Goal: Transaction & Acquisition: Purchase product/service

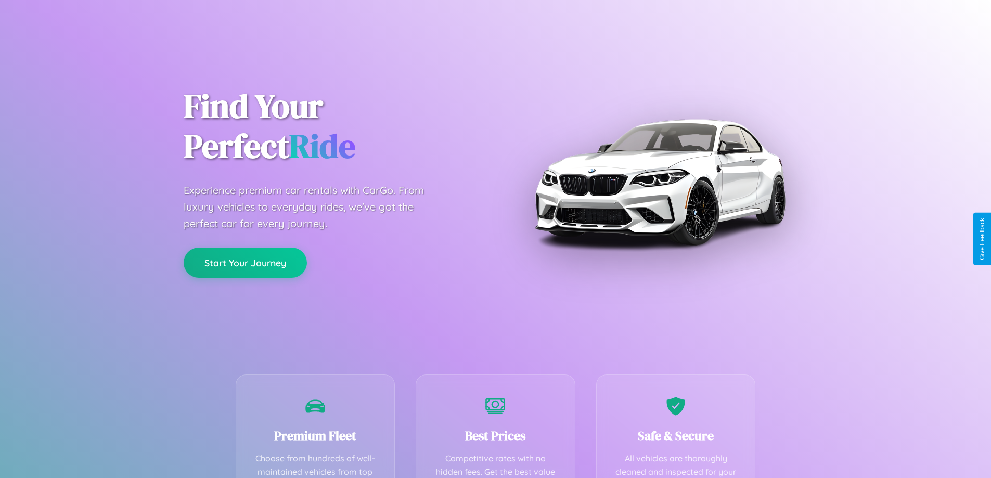
scroll to position [303, 0]
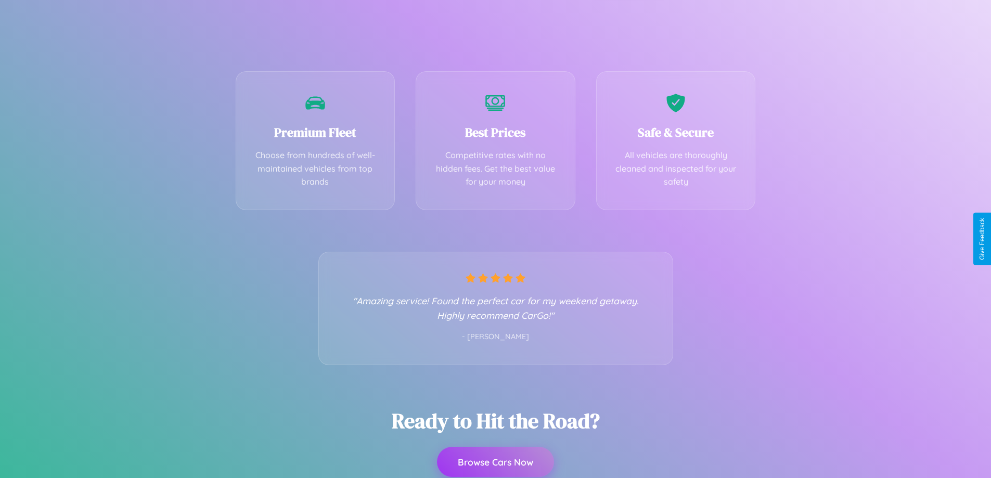
click at [495, 463] on button "Browse Cars Now" at bounding box center [495, 462] width 117 height 30
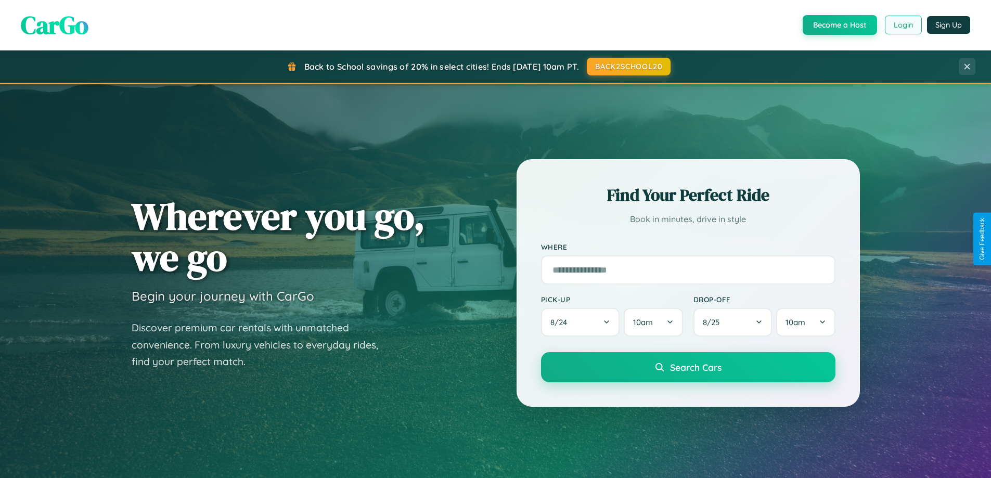
click at [903, 25] on button "Login" at bounding box center [903, 25] width 37 height 19
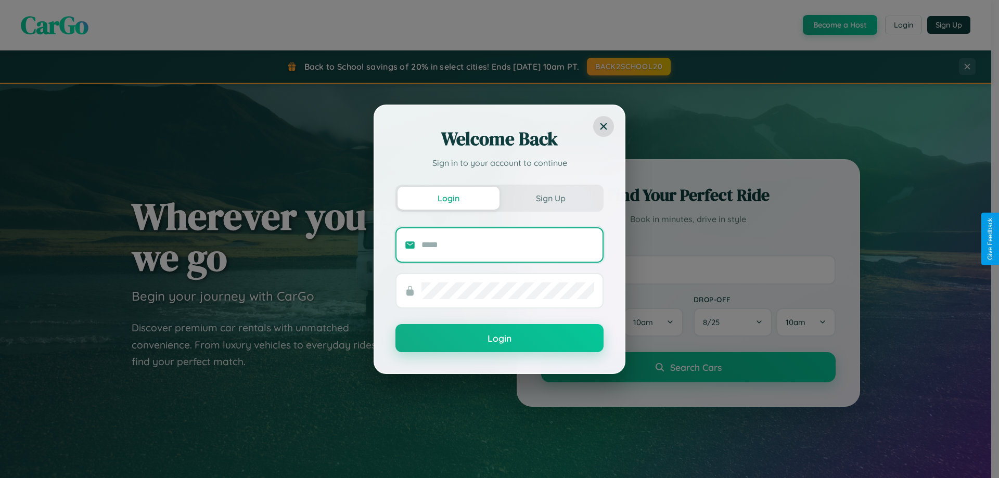
click at [508, 245] on input "text" at bounding box center [508, 245] width 173 height 17
type input "**********"
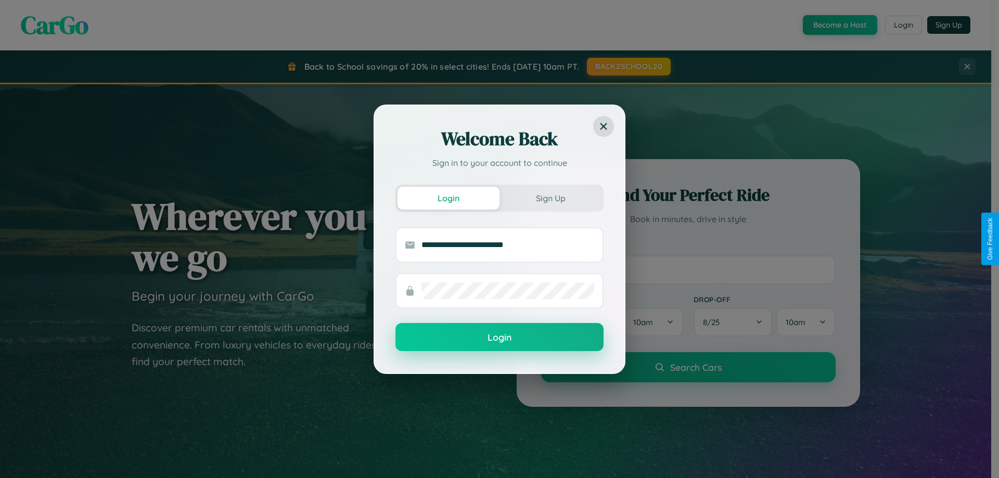
click at [500, 338] on button "Login" at bounding box center [500, 337] width 208 height 28
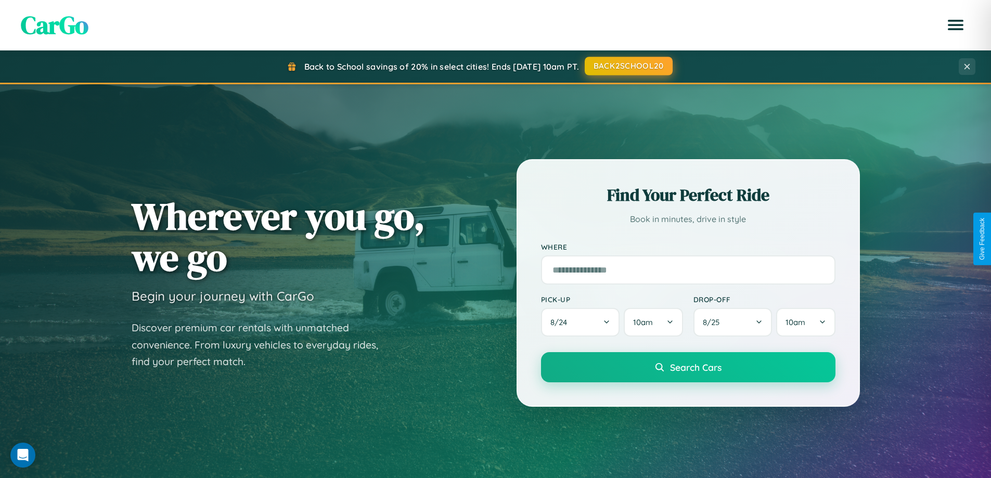
click at [628, 66] on button "BACK2SCHOOL20" at bounding box center [629, 66] width 88 height 19
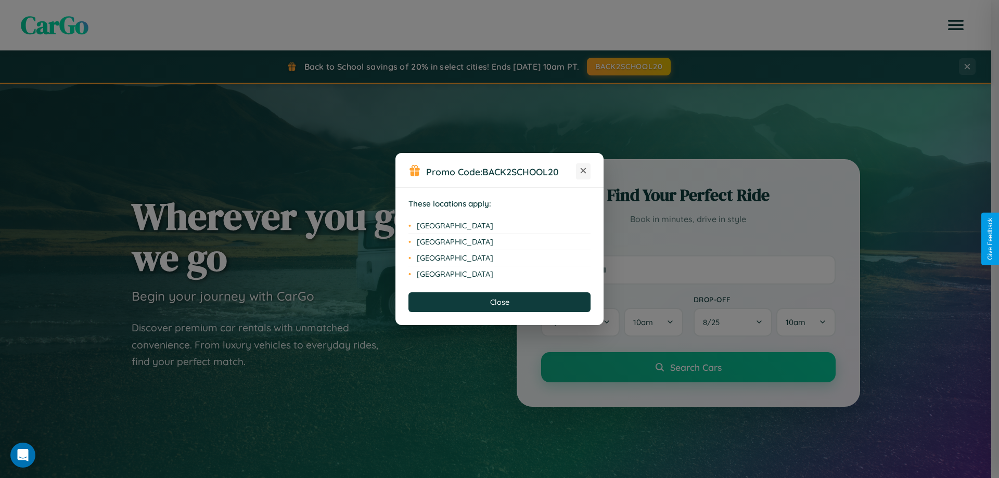
click at [583, 171] on icon at bounding box center [584, 171] width 6 height 6
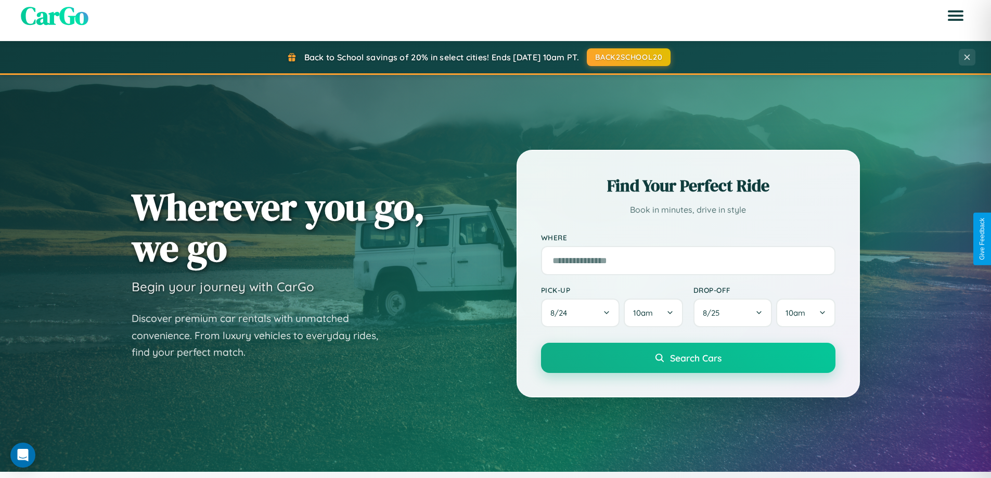
scroll to position [716, 0]
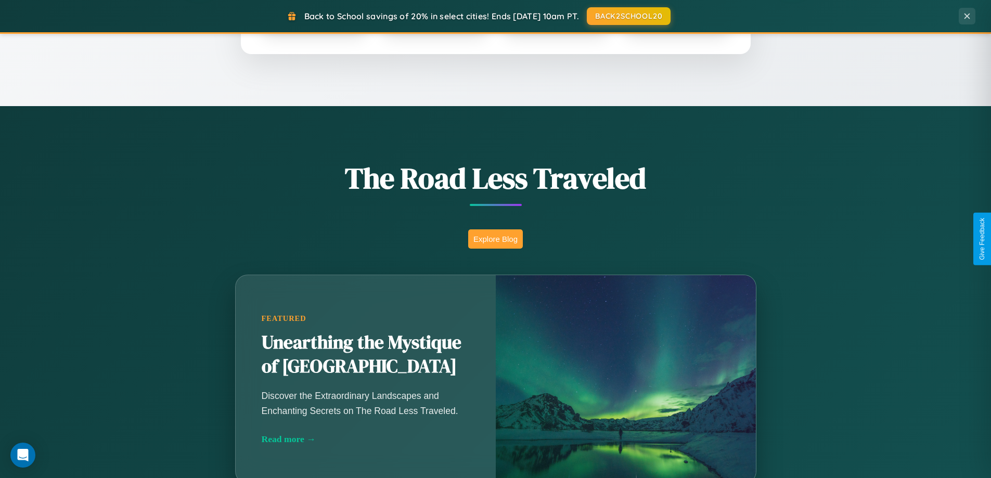
click at [495, 239] on button "Explore Blog" at bounding box center [495, 239] width 55 height 19
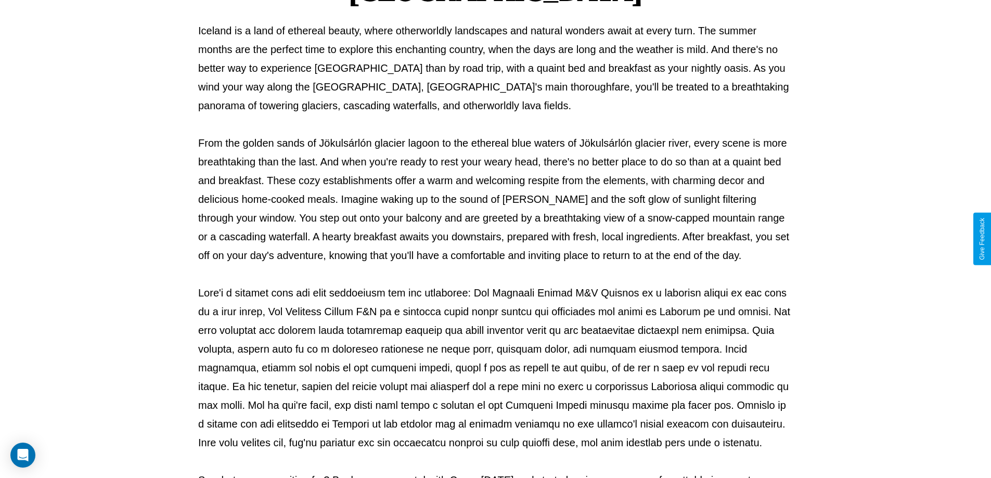
scroll to position [337, 0]
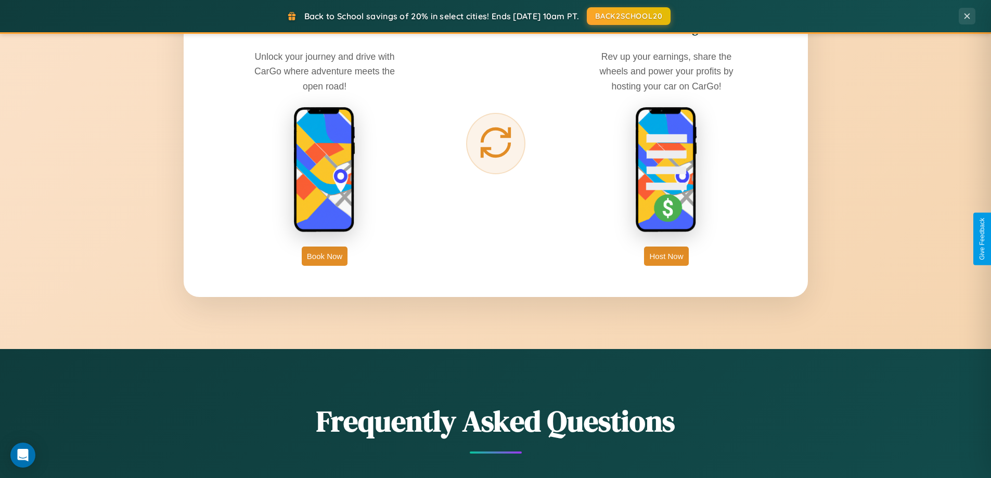
scroll to position [1672, 0]
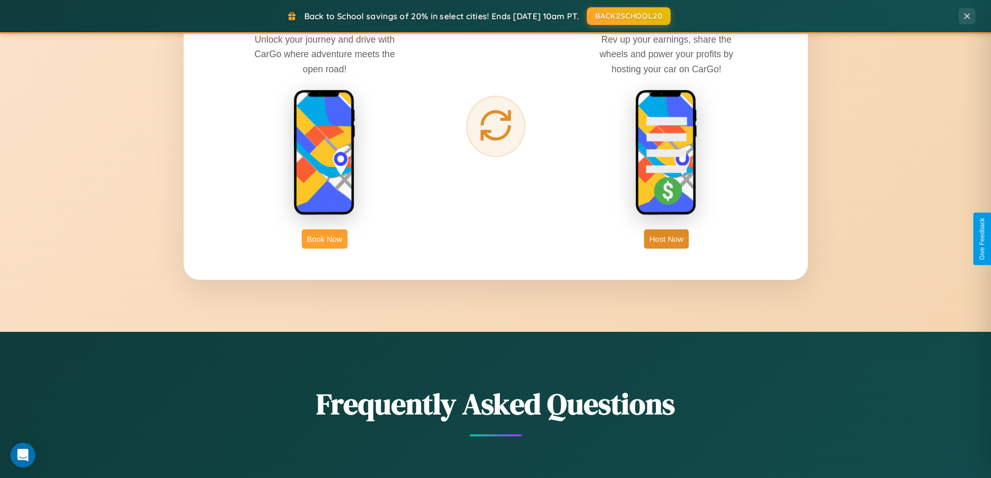
click at [325, 239] on button "Book Now" at bounding box center [325, 239] width 46 height 19
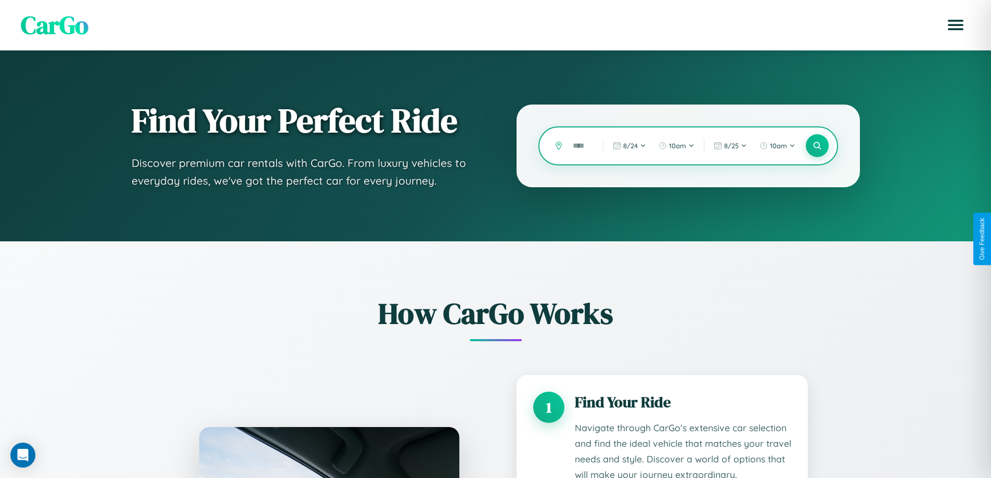
click at [580, 146] on input "text" at bounding box center [580, 146] width 25 height 18
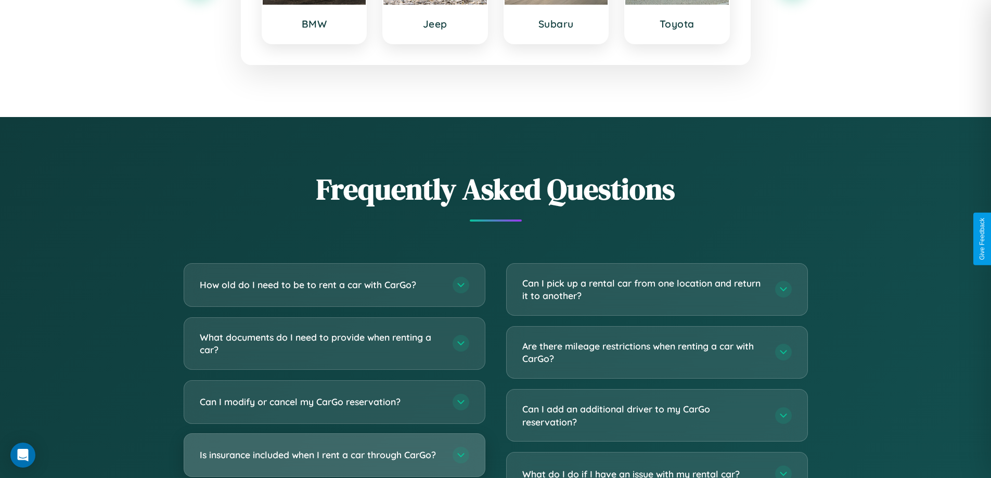
click at [334, 455] on h3 "Is insurance included when I rent a car through CarGo?" at bounding box center [321, 455] width 243 height 13
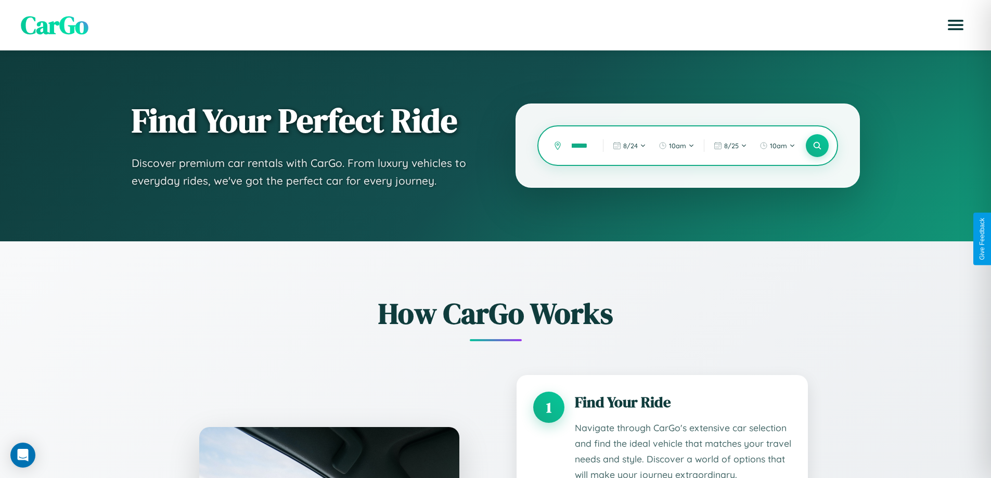
scroll to position [0, 9]
type input "******"
click at [817, 146] on icon at bounding box center [817, 146] width 10 height 10
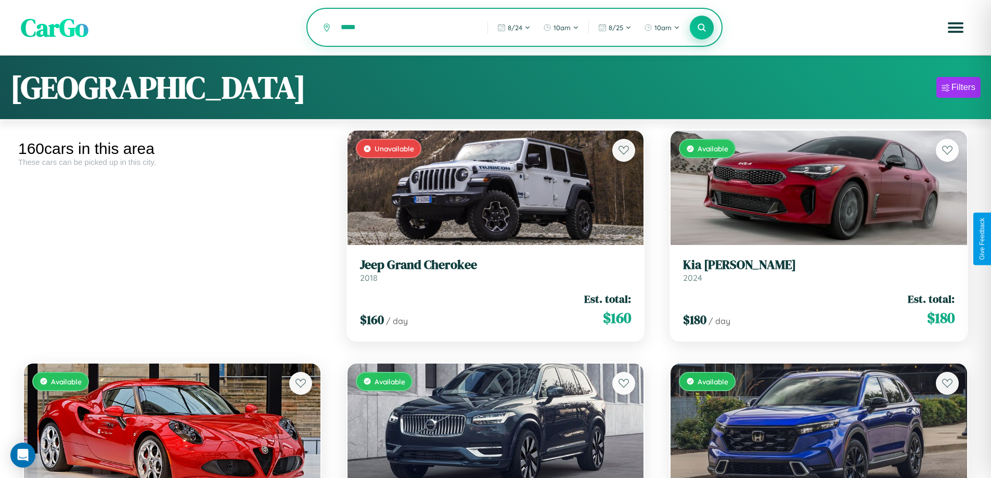
type input "*****"
click at [702, 28] on icon at bounding box center [702, 27] width 10 height 10
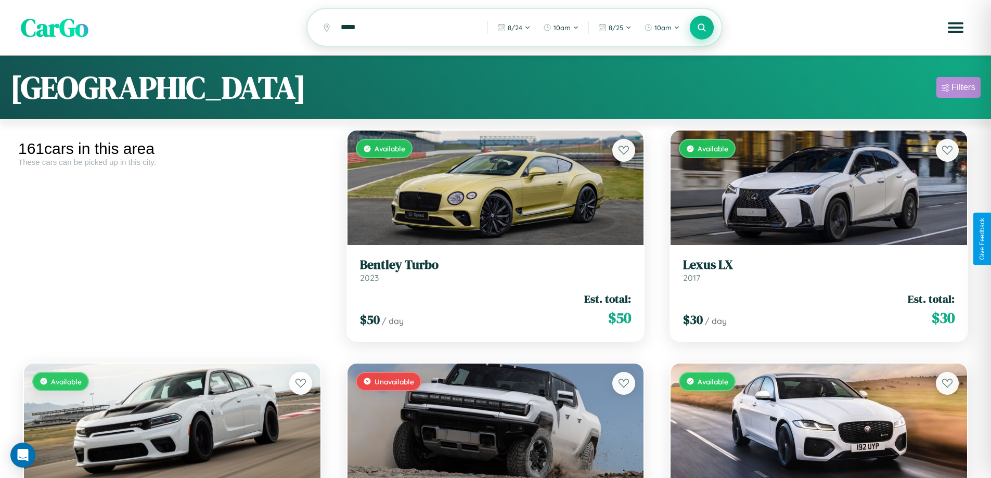
click at [959, 89] on div "Filters" at bounding box center [964, 87] width 24 height 10
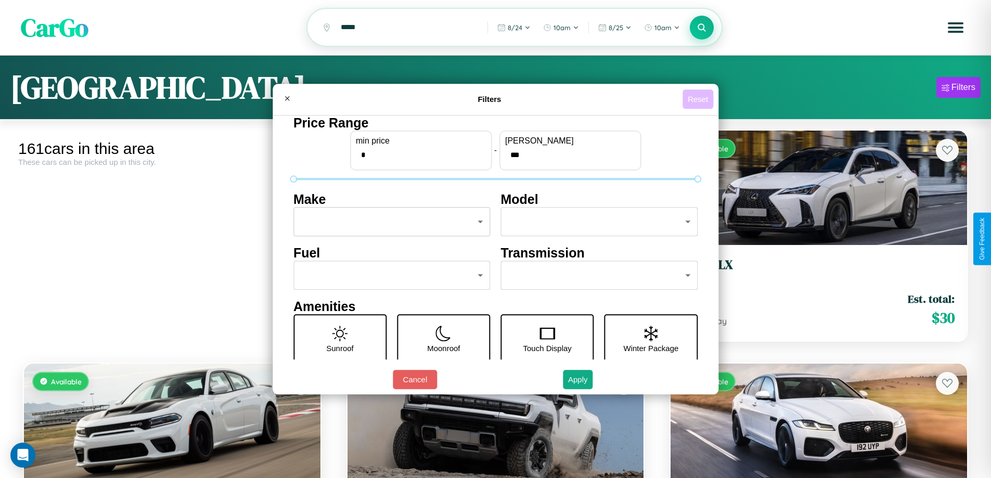
click at [699, 99] on button "Reset" at bounding box center [698, 99] width 31 height 19
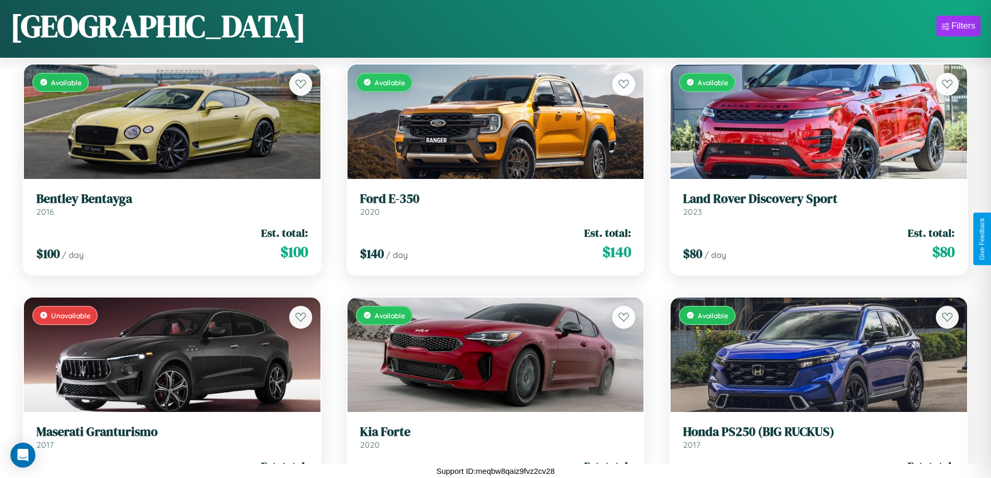
scroll to position [3875, 0]
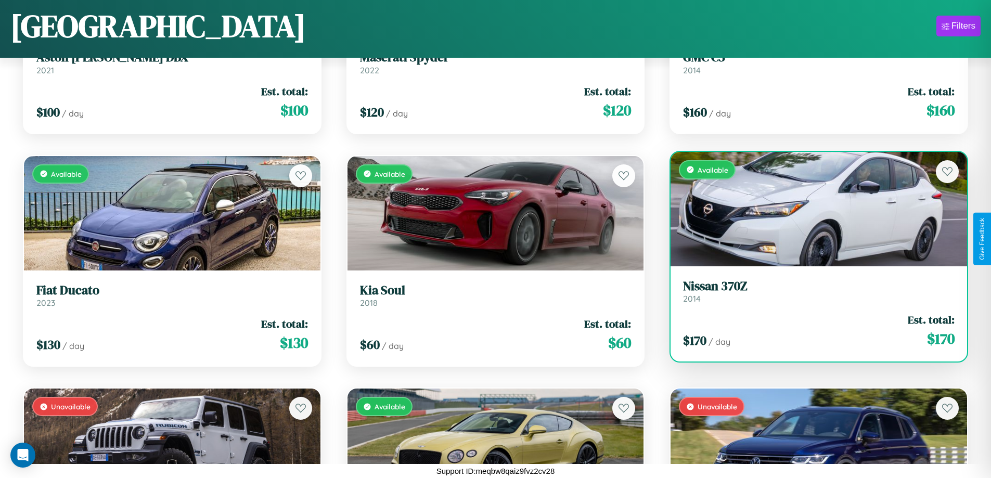
click at [812, 295] on link "Nissan 370Z 2014" at bounding box center [819, 292] width 272 height 26
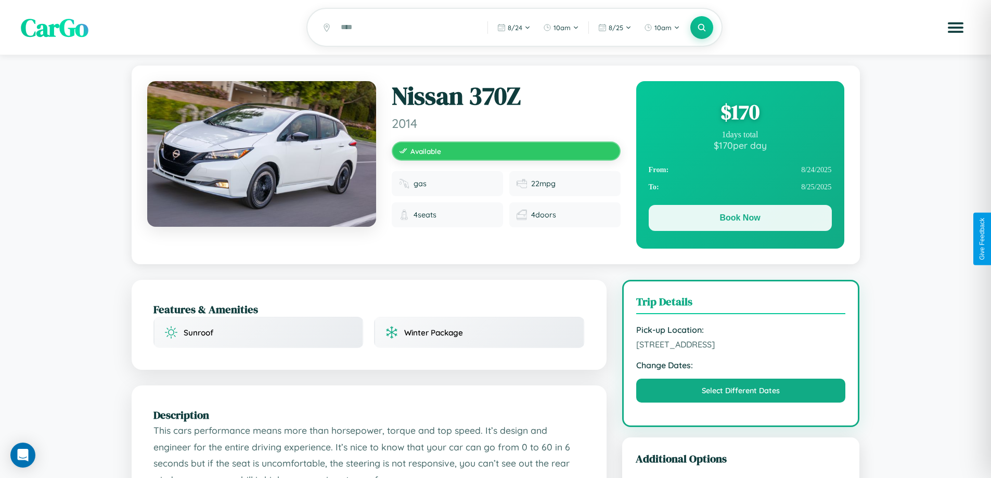
click at [740, 220] on button "Book Now" at bounding box center [740, 218] width 183 height 26
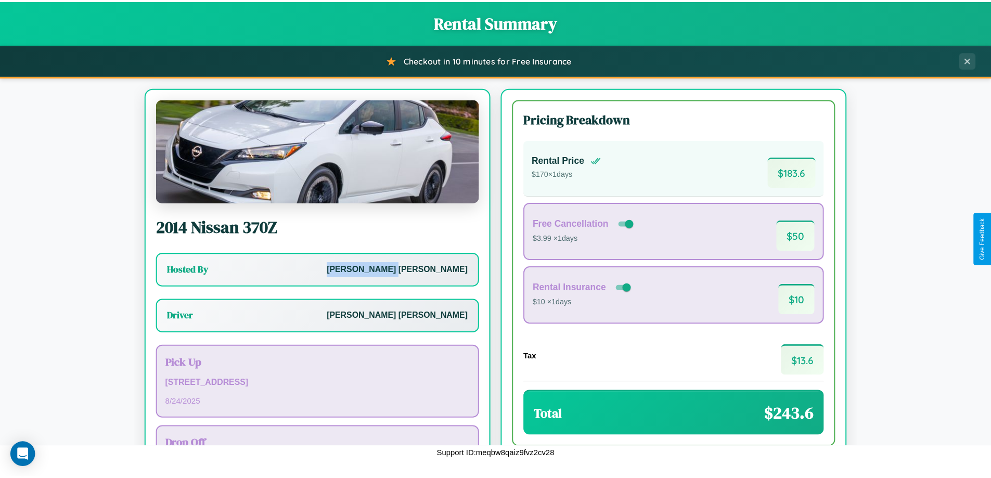
scroll to position [75, 0]
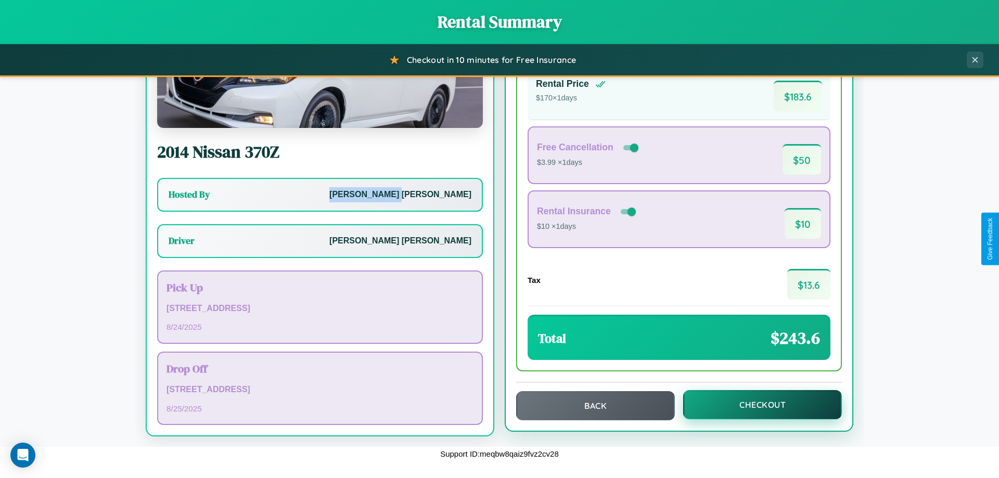
click at [756, 405] on button "Checkout" at bounding box center [762, 404] width 159 height 29
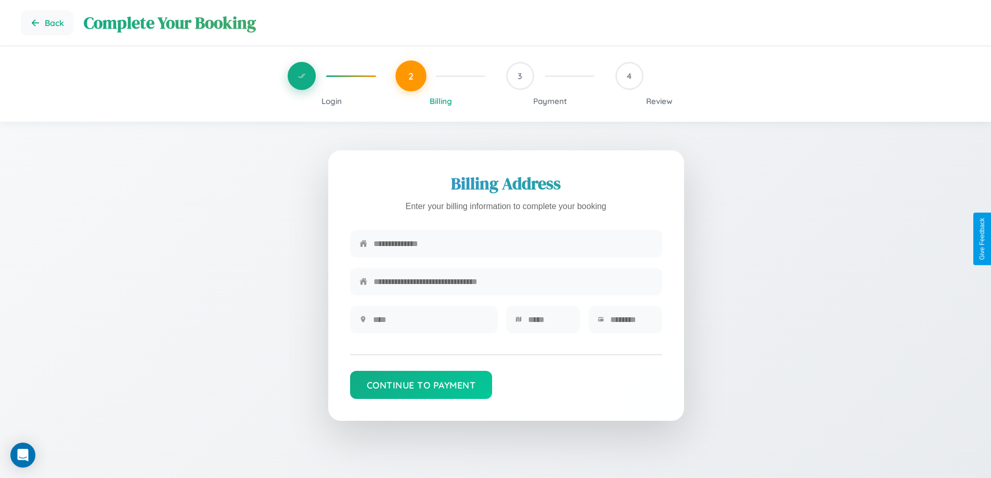
click at [513, 244] on input "text" at bounding box center [513, 244] width 279 height 26
type input "**********"
click at [430, 323] on input "text" at bounding box center [431, 320] width 116 height 26
type input "********"
click at [549, 323] on input "text" at bounding box center [549, 320] width 43 height 26
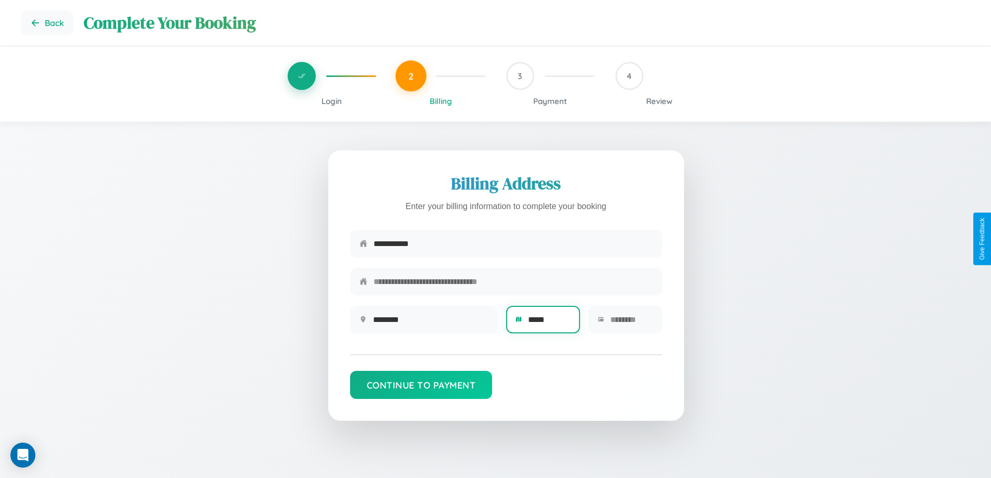
type input "*****"
click at [631, 323] on input "text" at bounding box center [631, 320] width 43 height 26
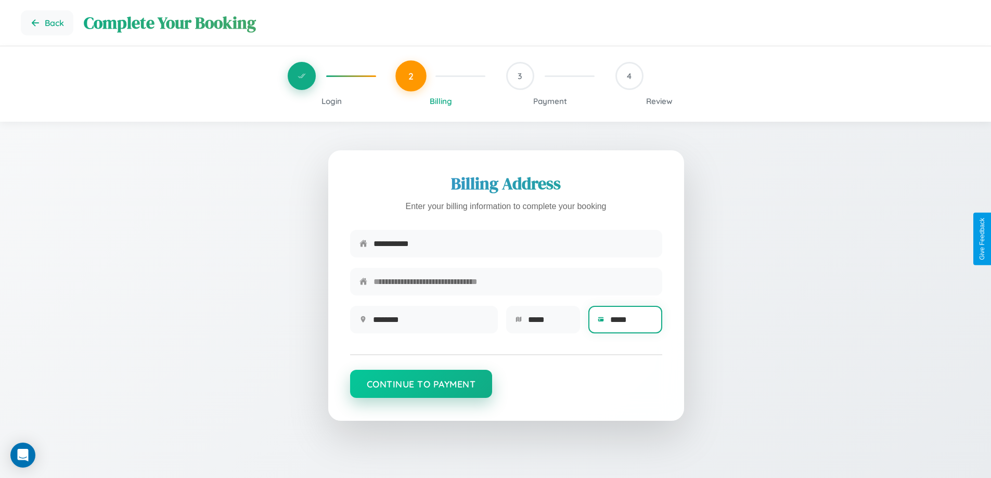
type input "*****"
click at [421, 389] on button "Continue to Payment" at bounding box center [421, 384] width 143 height 28
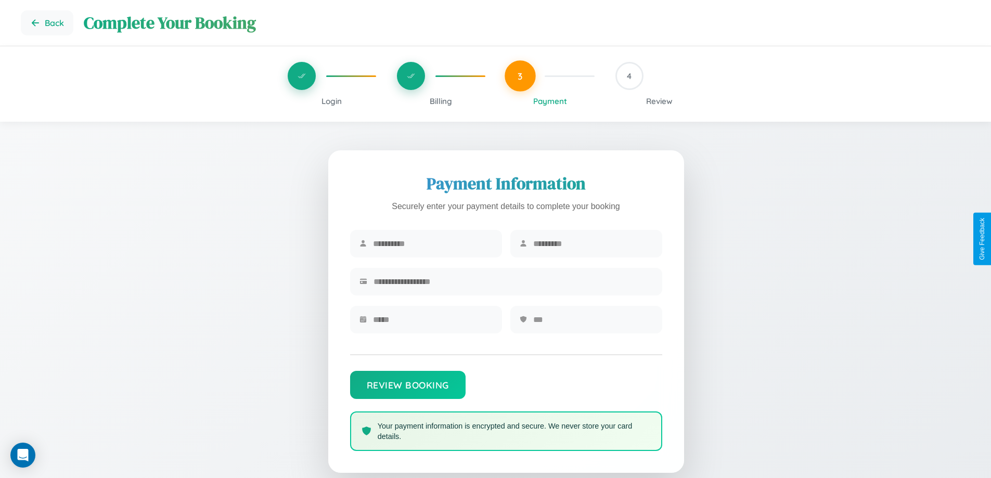
click at [432, 244] on input "text" at bounding box center [433, 244] width 120 height 26
type input "******"
click at [593, 244] on input "text" at bounding box center [593, 244] width 120 height 26
type input "********"
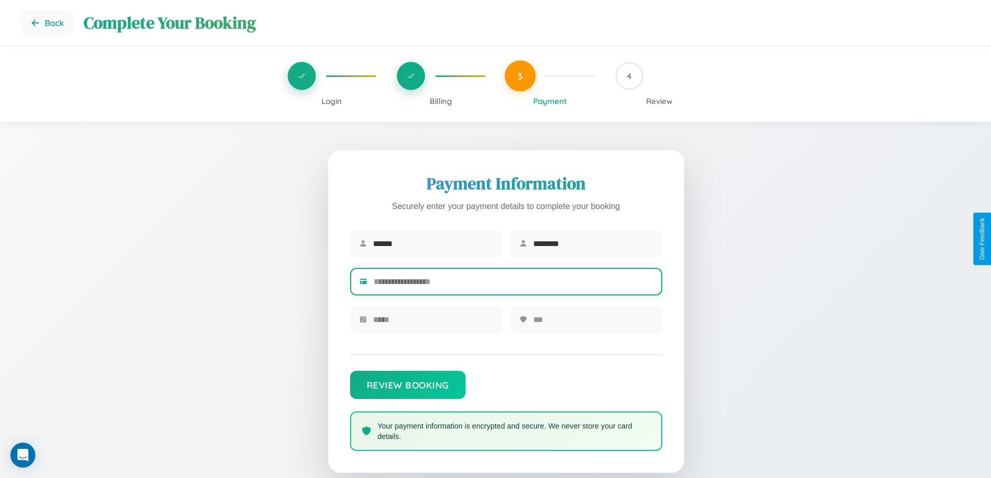
click at [513, 284] on input "text" at bounding box center [513, 282] width 279 height 26
type input "**********"
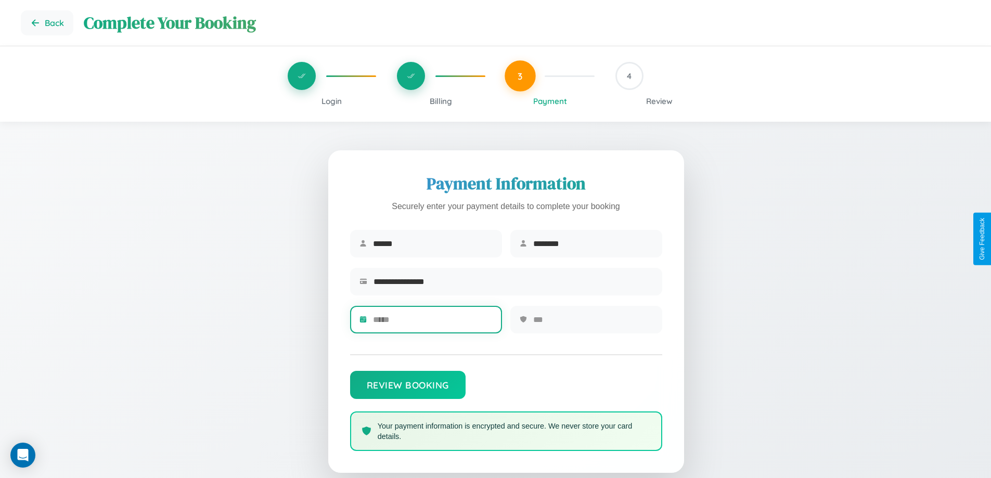
click at [432, 323] on input "text" at bounding box center [433, 320] width 120 height 26
type input "*****"
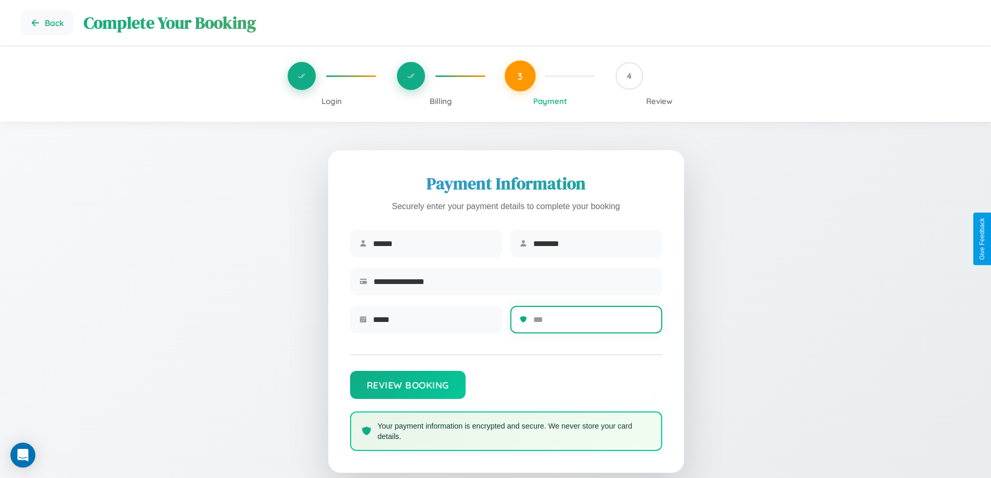
click at [593, 323] on input "text" at bounding box center [593, 320] width 120 height 26
type input "***"
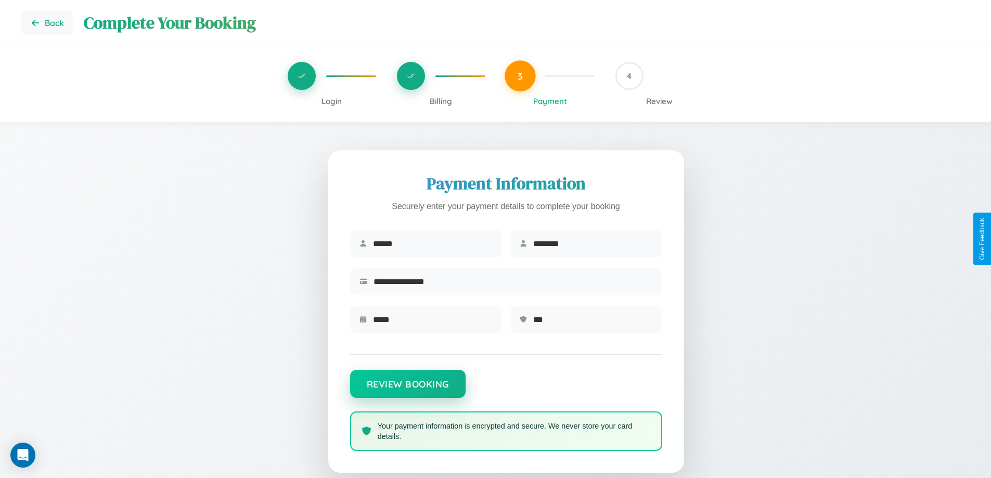
click at [408, 389] on button "Review Booking" at bounding box center [408, 384] width 116 height 28
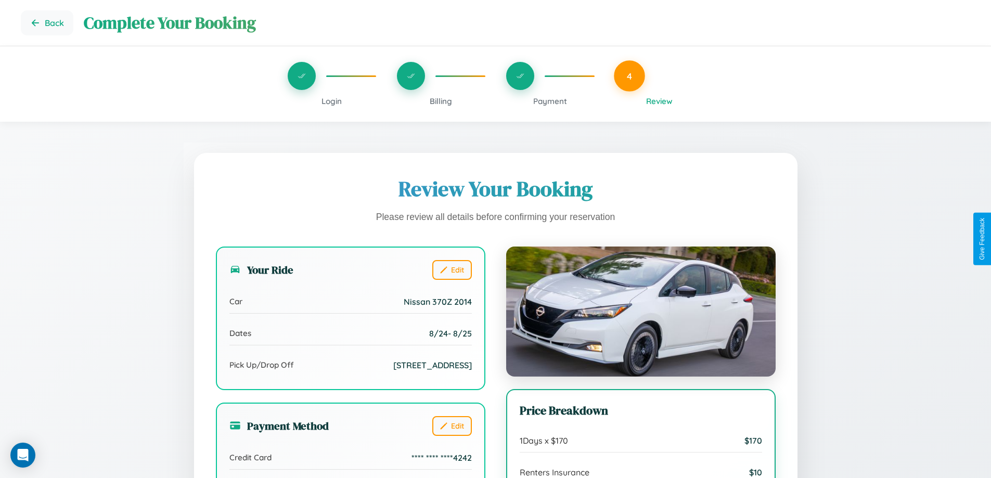
scroll to position [116, 0]
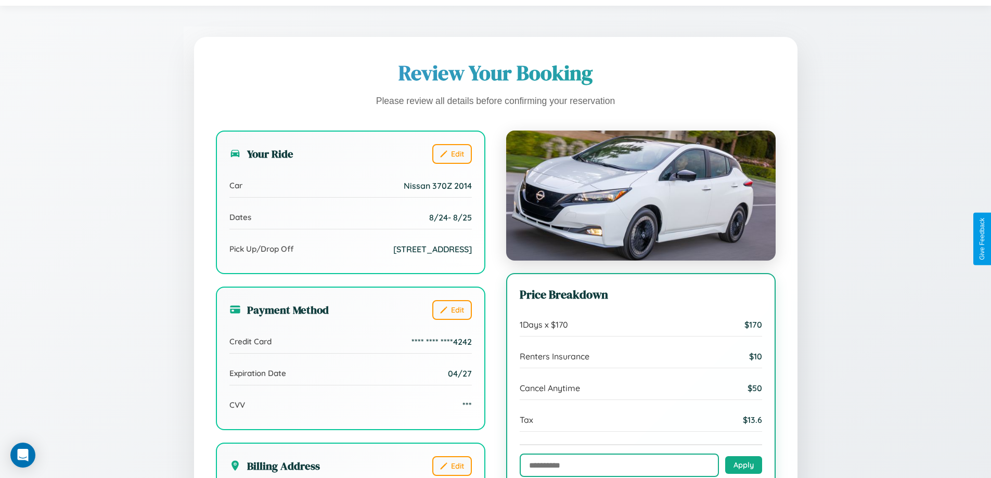
click at [619, 466] on input "text" at bounding box center [619, 465] width 199 height 23
type input "**********"
click at [744, 466] on button "Apply" at bounding box center [744, 465] width 37 height 18
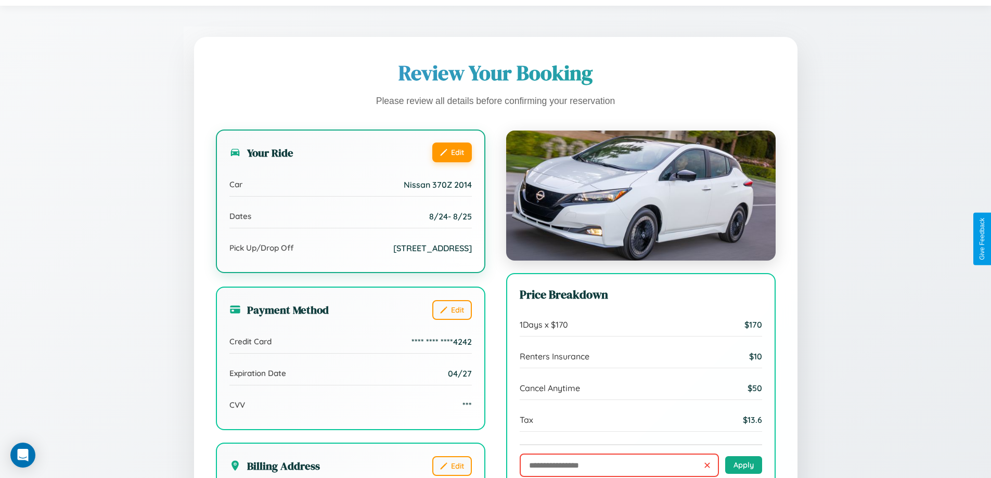
click at [452, 154] on button "Edit" at bounding box center [452, 153] width 40 height 20
click at [452, 152] on button "Edit" at bounding box center [452, 153] width 40 height 20
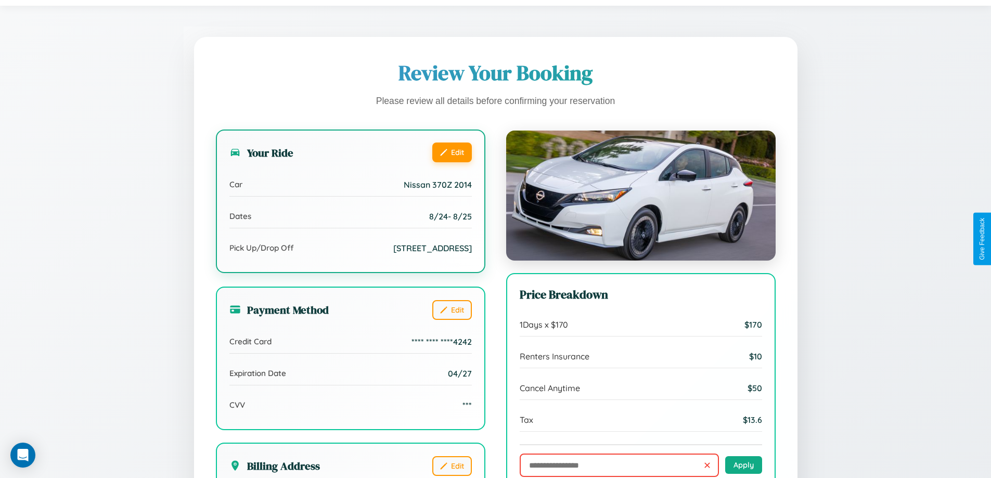
click at [452, 152] on button "Edit" at bounding box center [452, 153] width 40 height 20
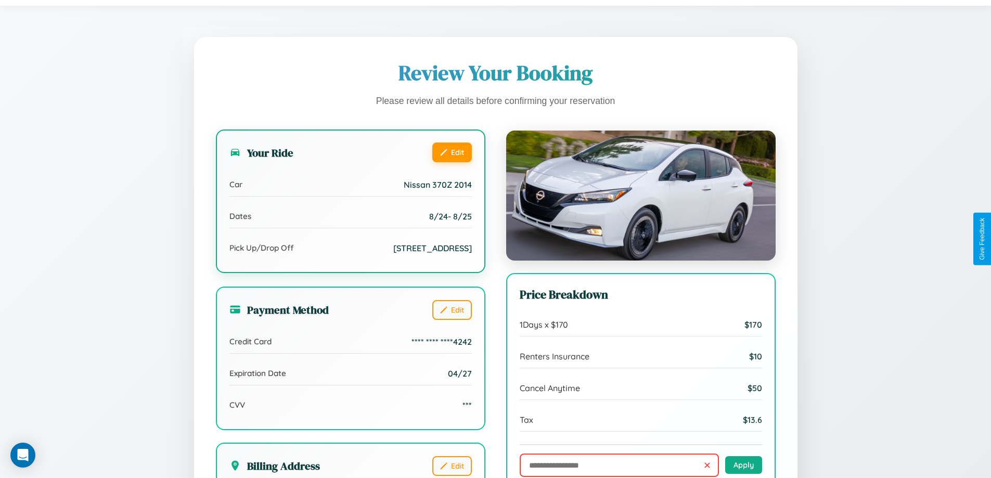
click at [452, 152] on button "Edit" at bounding box center [452, 153] width 40 height 20
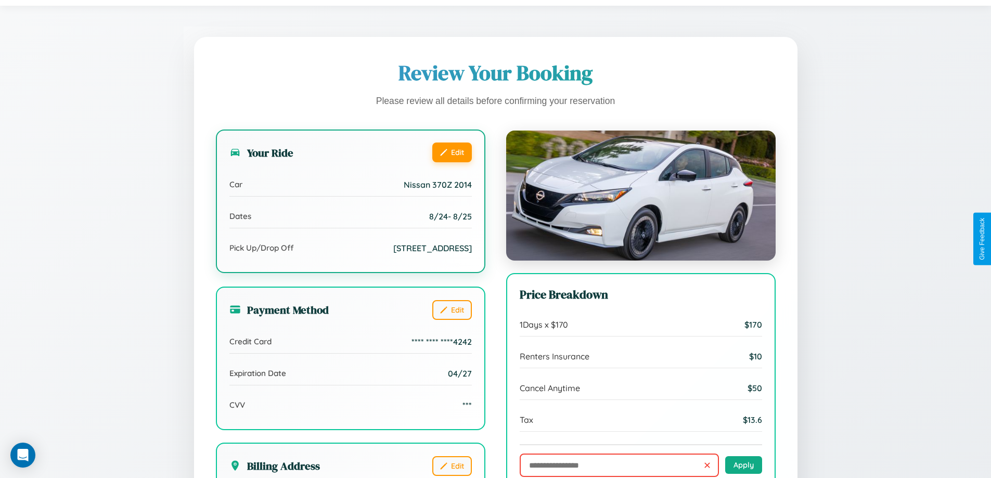
click at [452, 152] on button "Edit" at bounding box center [452, 153] width 40 height 20
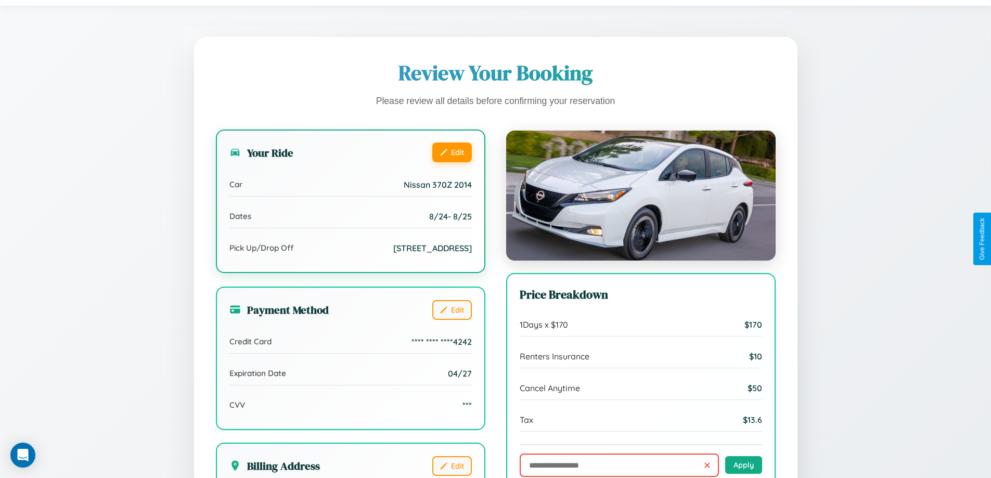
click at [452, 152] on button "Edit" at bounding box center [452, 153] width 40 height 20
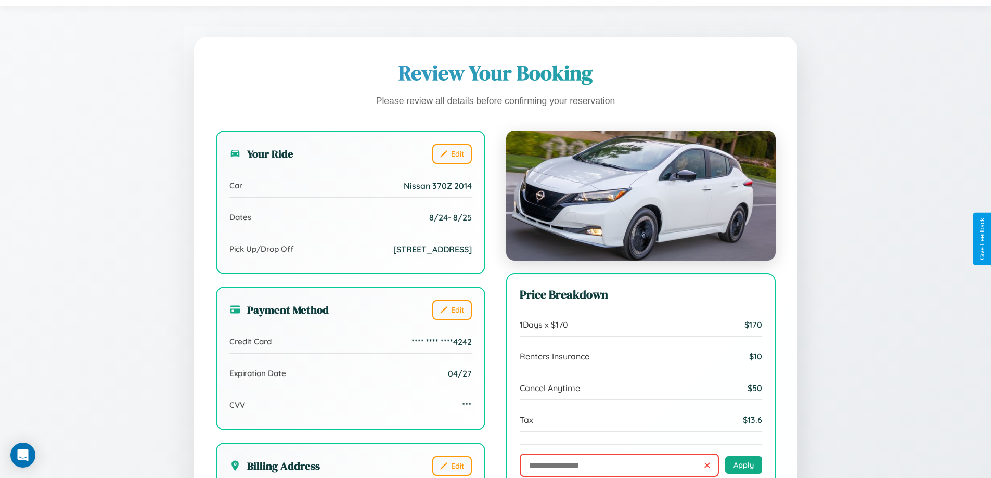
scroll to position [0, 0]
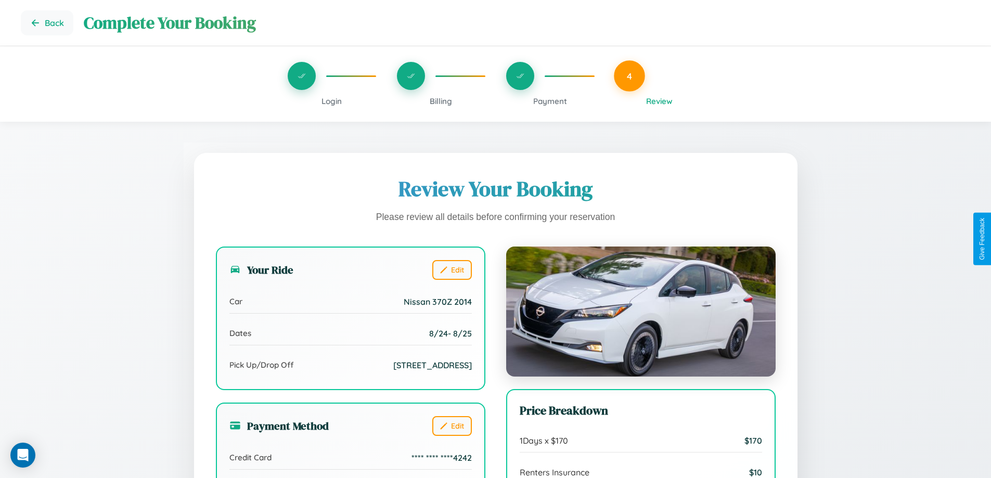
click at [550, 101] on span "Payment" at bounding box center [550, 101] width 34 height 10
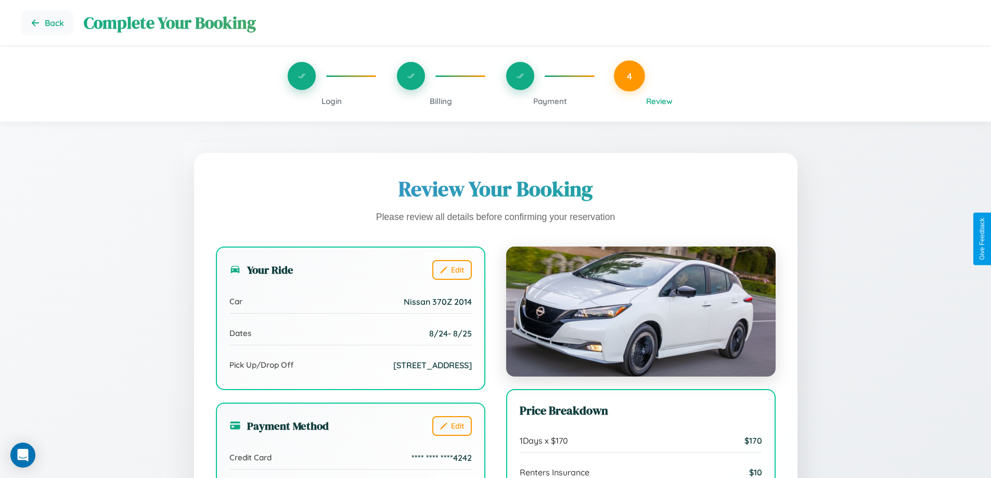
click at [550, 101] on span "Payment" at bounding box center [550, 101] width 34 height 10
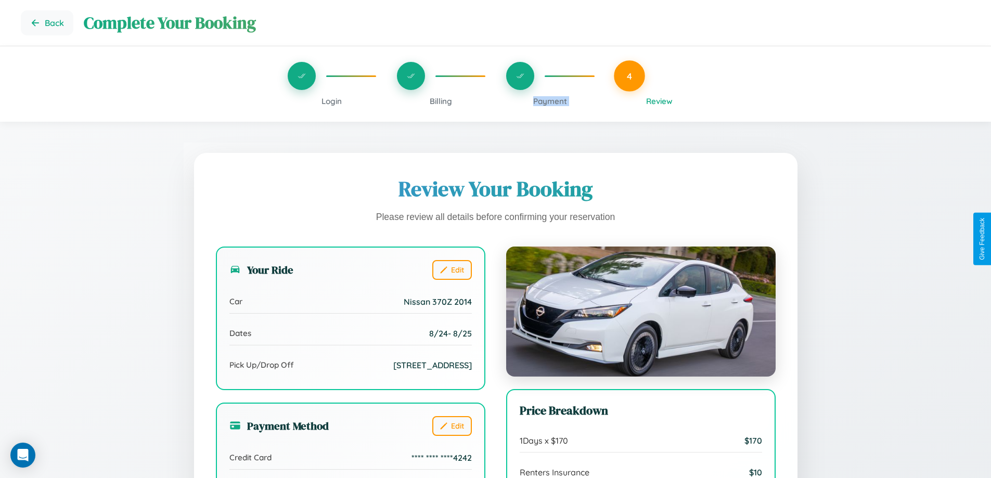
click at [550, 101] on span "Payment" at bounding box center [550, 101] width 34 height 10
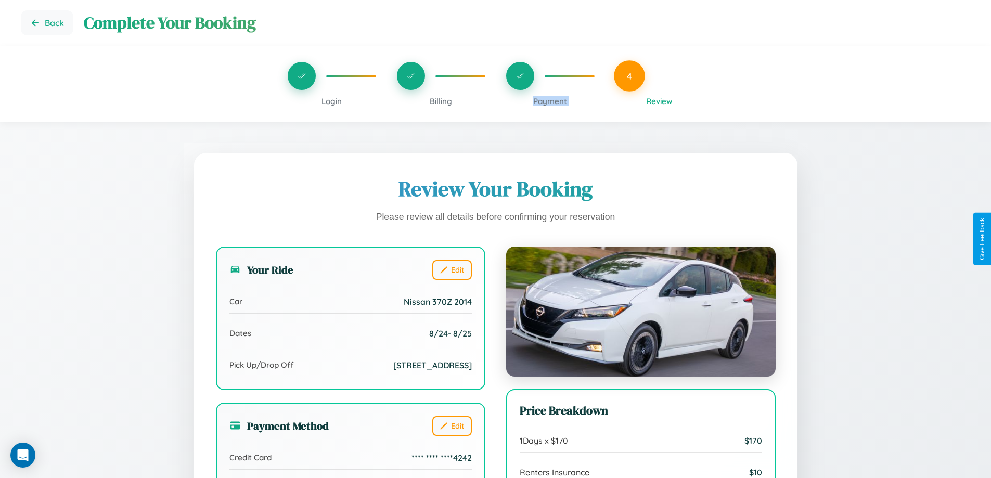
click at [550, 101] on span "Payment" at bounding box center [550, 101] width 34 height 10
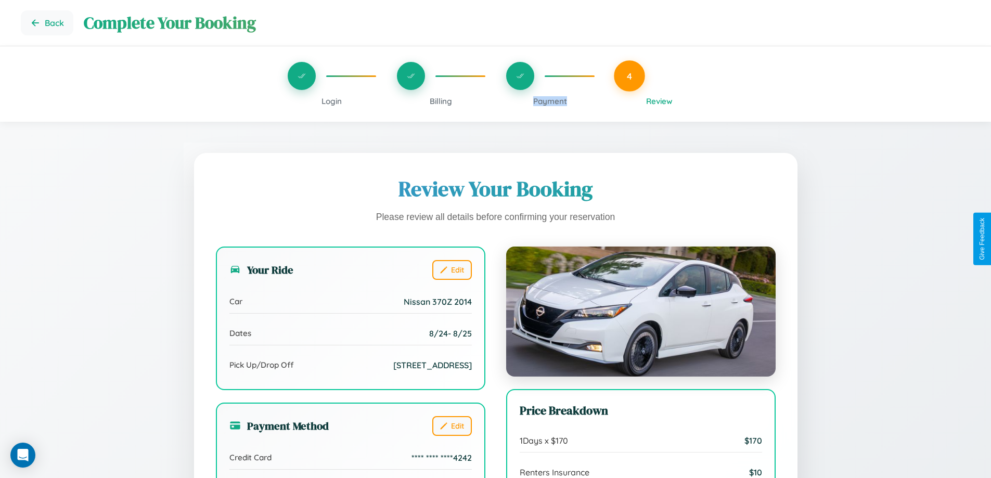
click at [550, 101] on span "Payment" at bounding box center [550, 101] width 34 height 10
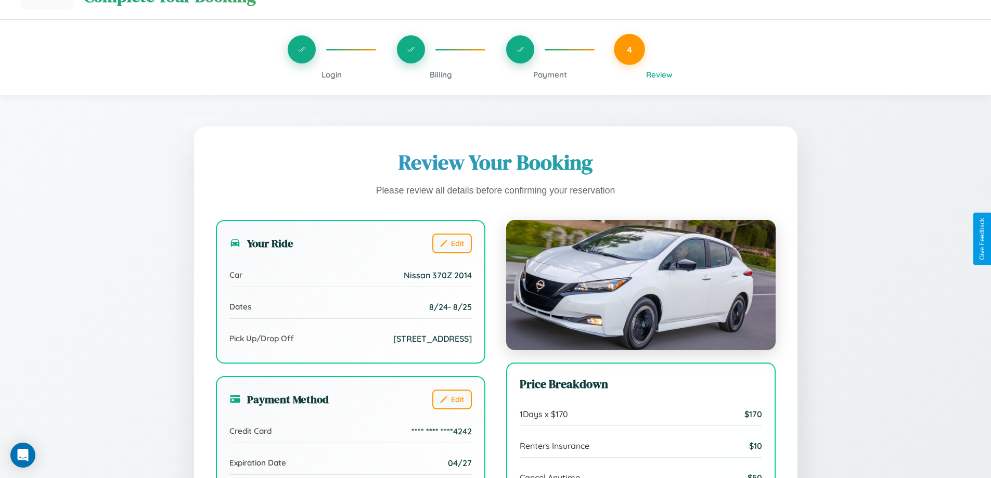
scroll to position [319, 0]
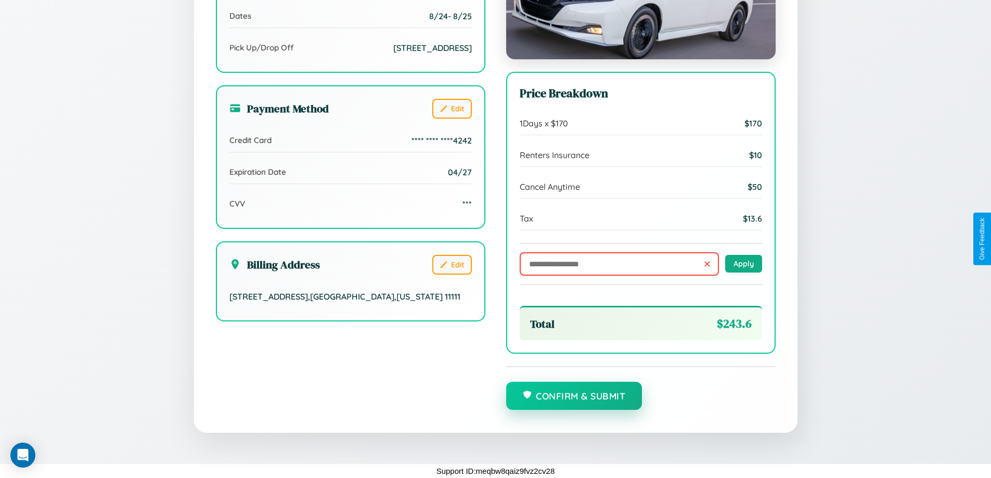
click at [574, 397] on button "Confirm & Submit" at bounding box center [574, 396] width 136 height 28
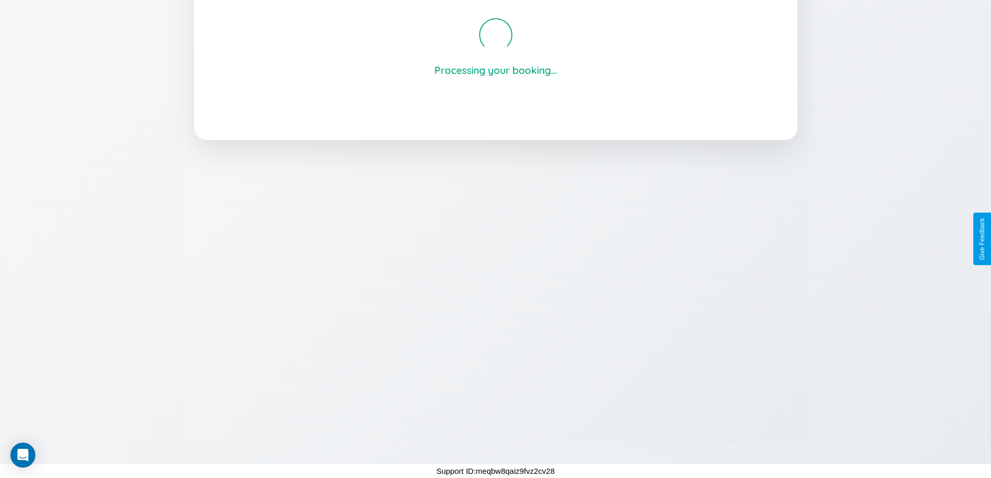
scroll to position [198, 0]
